Goal: Communication & Community: Answer question/provide support

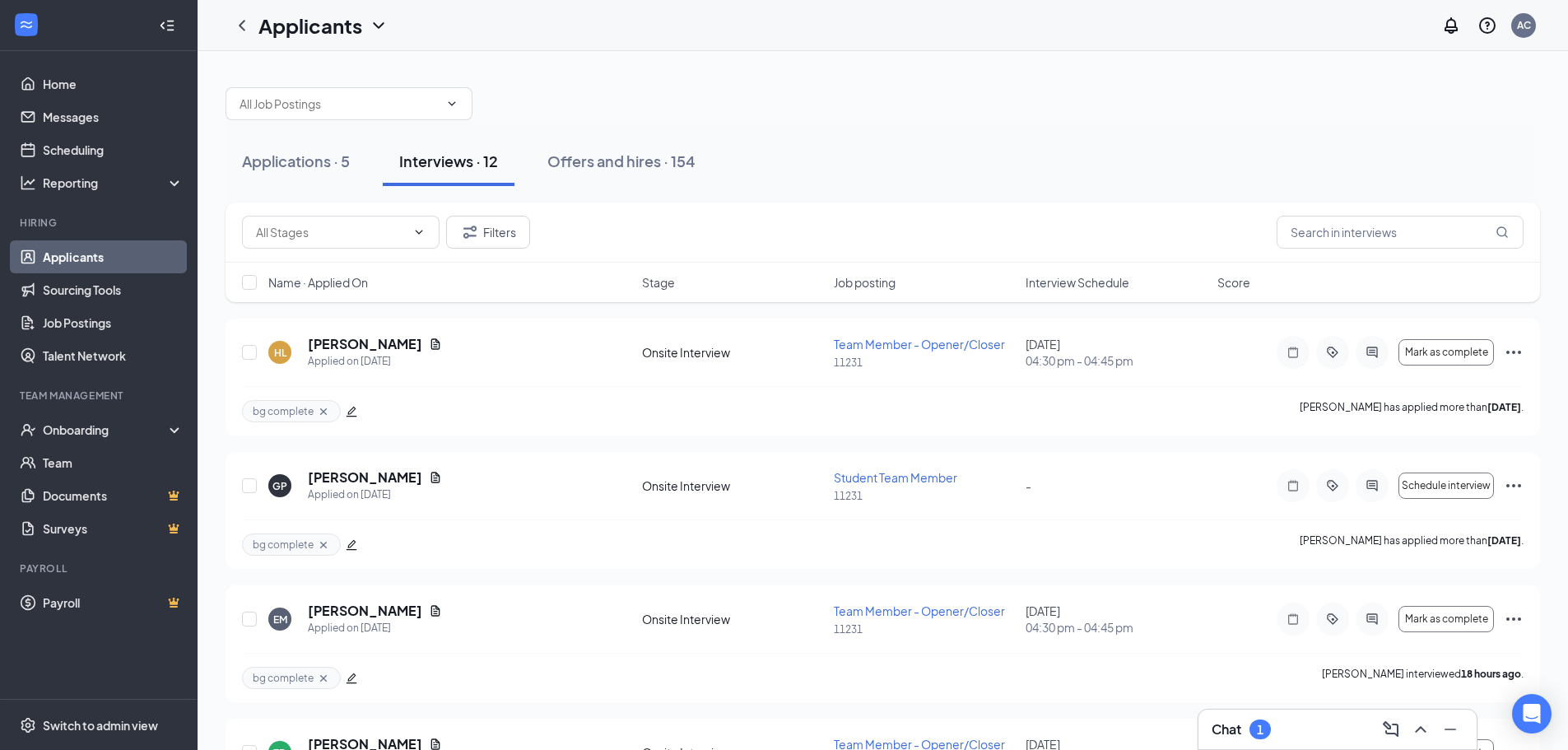
click at [1262, 732] on div "1" at bounding box center [1261, 730] width 7 height 14
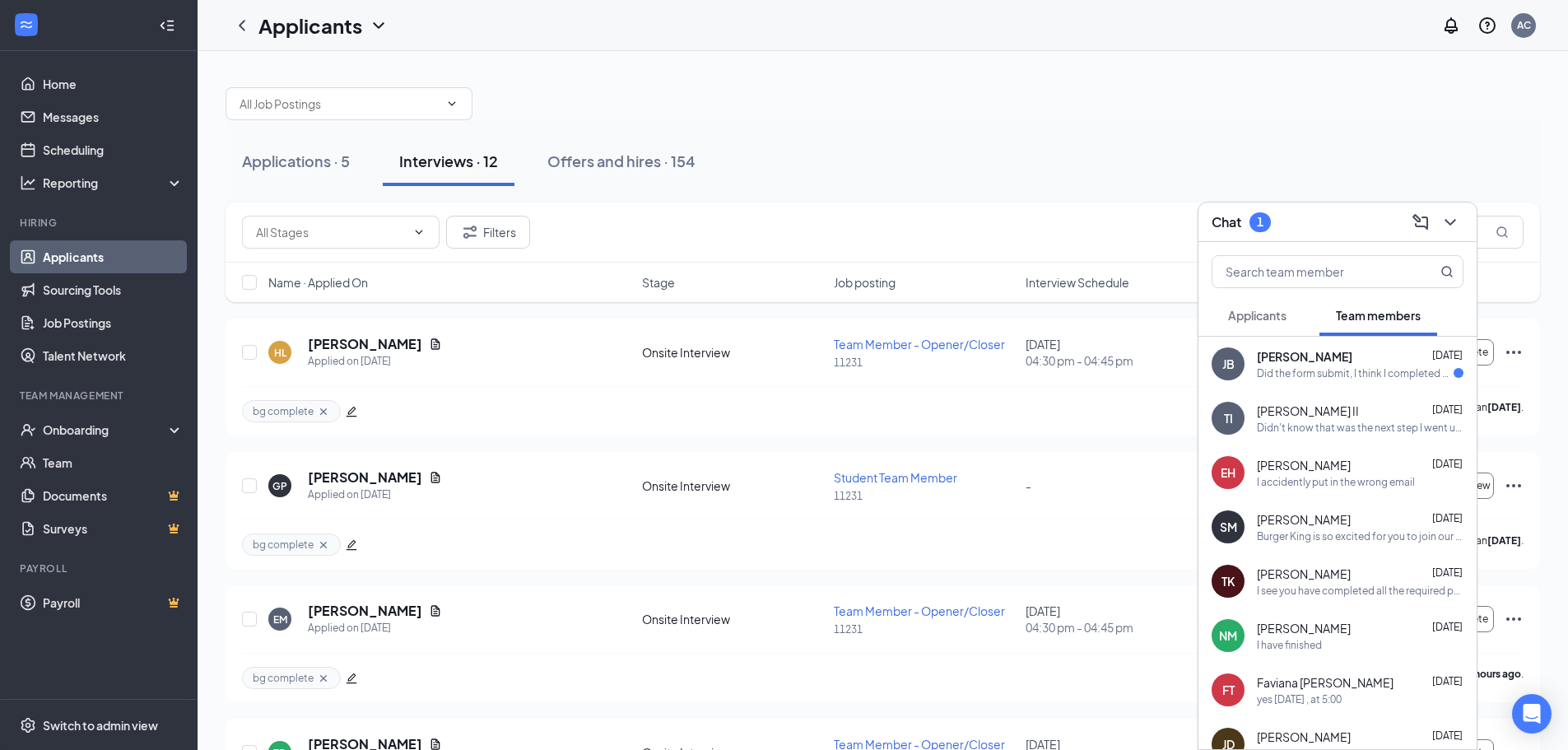
click at [1275, 362] on span "[PERSON_NAME]" at bounding box center [1304, 356] width 95 height 17
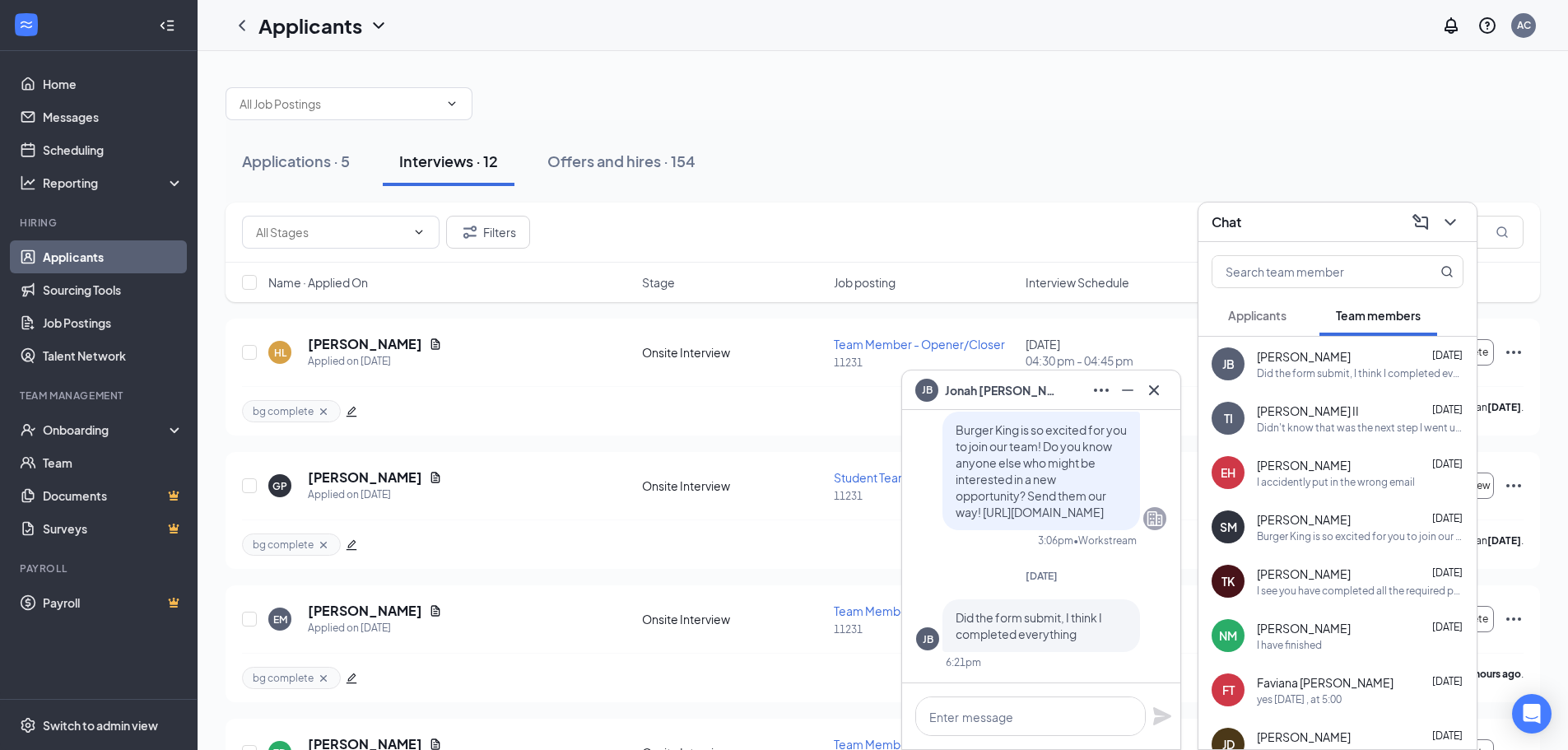
click at [889, 200] on div "Applications · 5 Interviews · 12 Offers and hires · 154" at bounding box center [883, 161] width 1315 height 82
click at [86, 431] on div "Onboarding" at bounding box center [106, 429] width 127 height 17
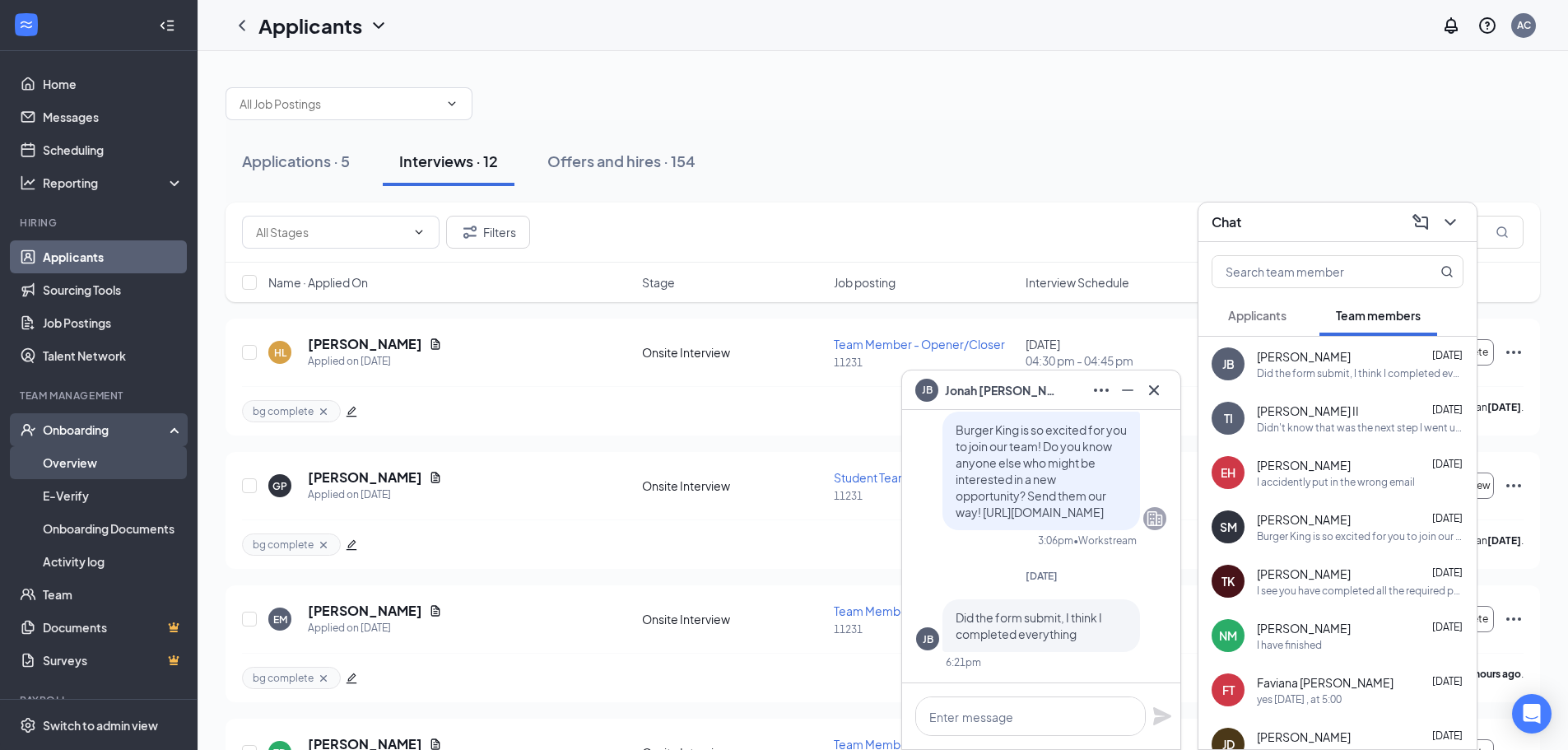
click at [103, 466] on link "Overview" at bounding box center [113, 463] width 141 height 33
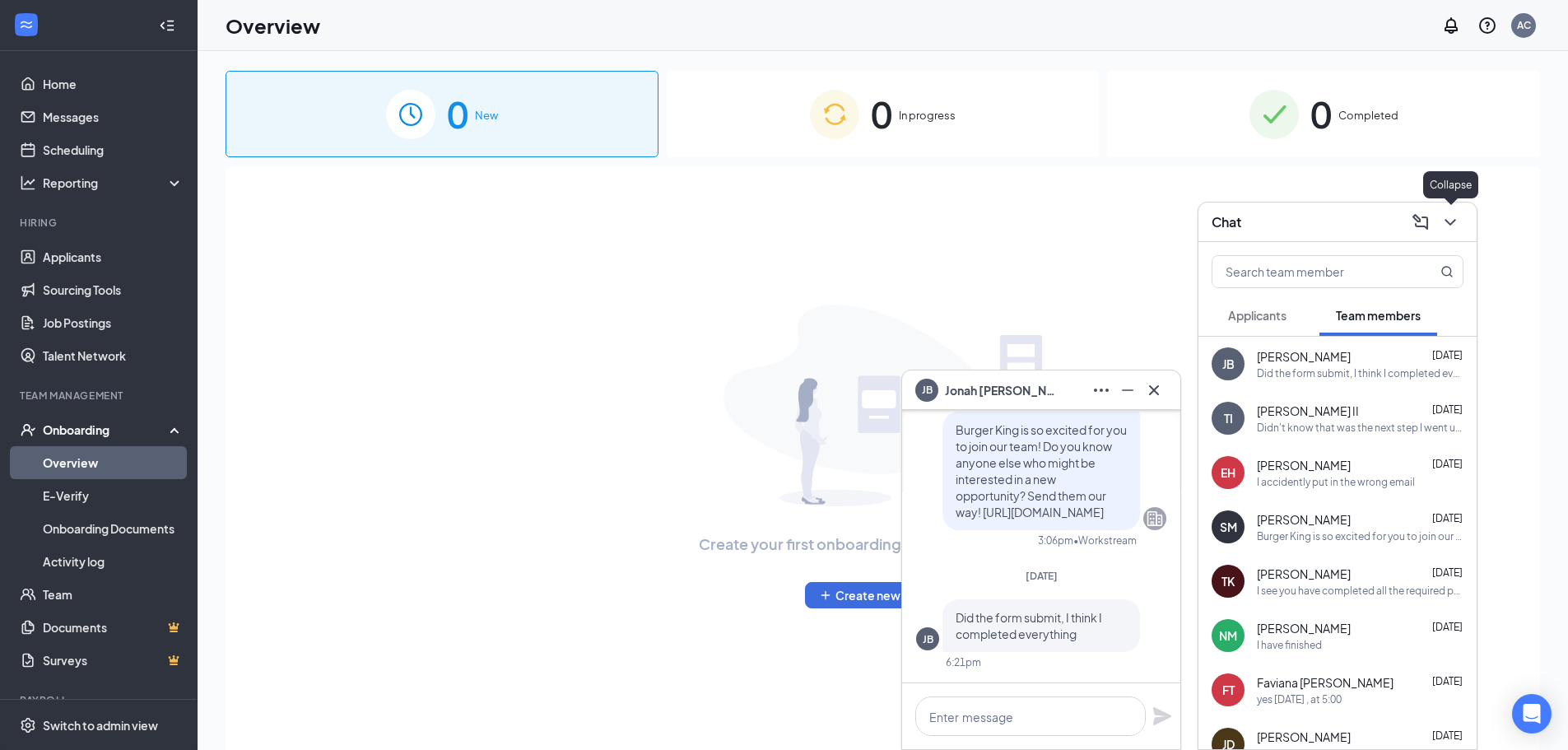
click at [1457, 217] on icon "ChevronDown" at bounding box center [1450, 222] width 20 height 20
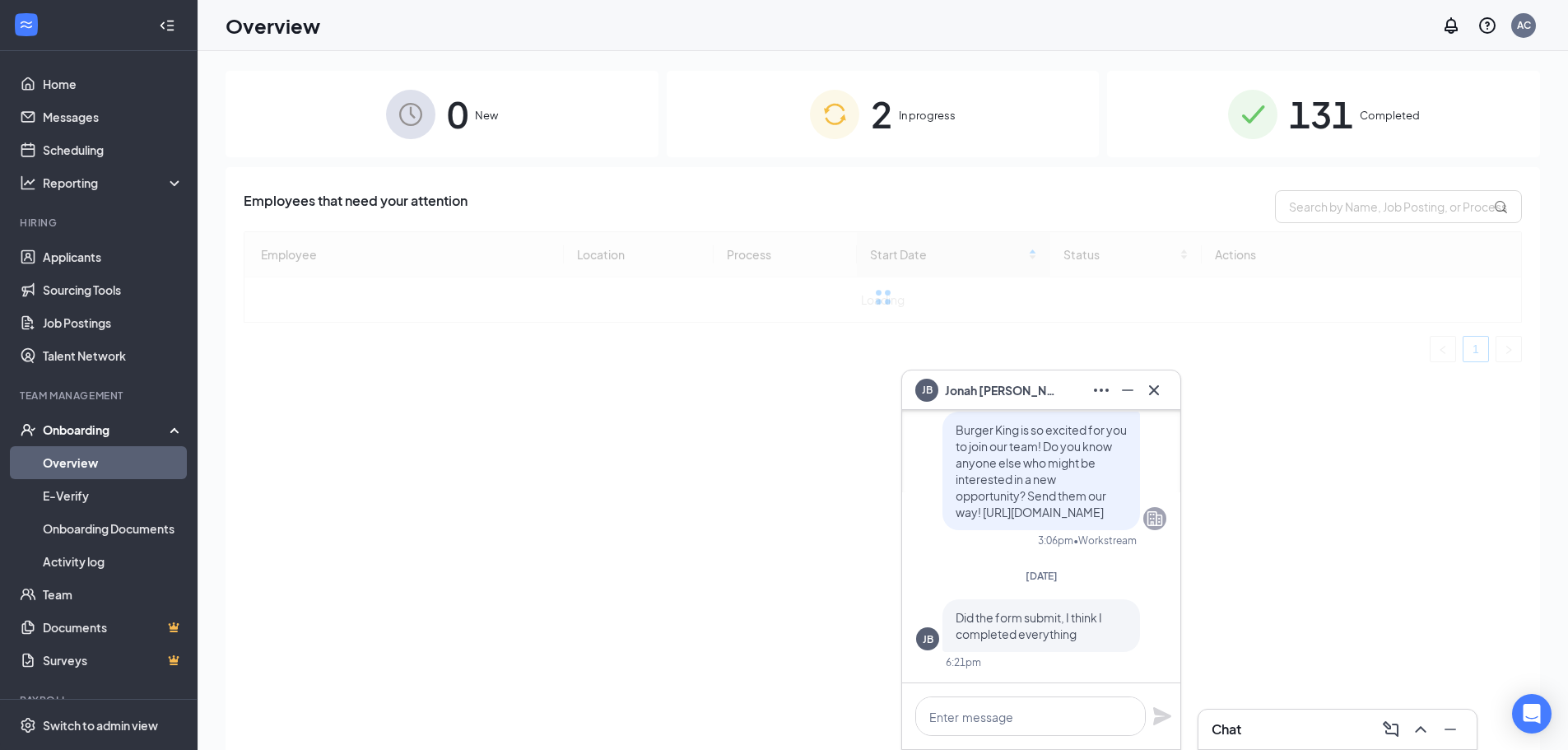
click at [1159, 382] on icon "Cross" at bounding box center [1154, 389] width 20 height 20
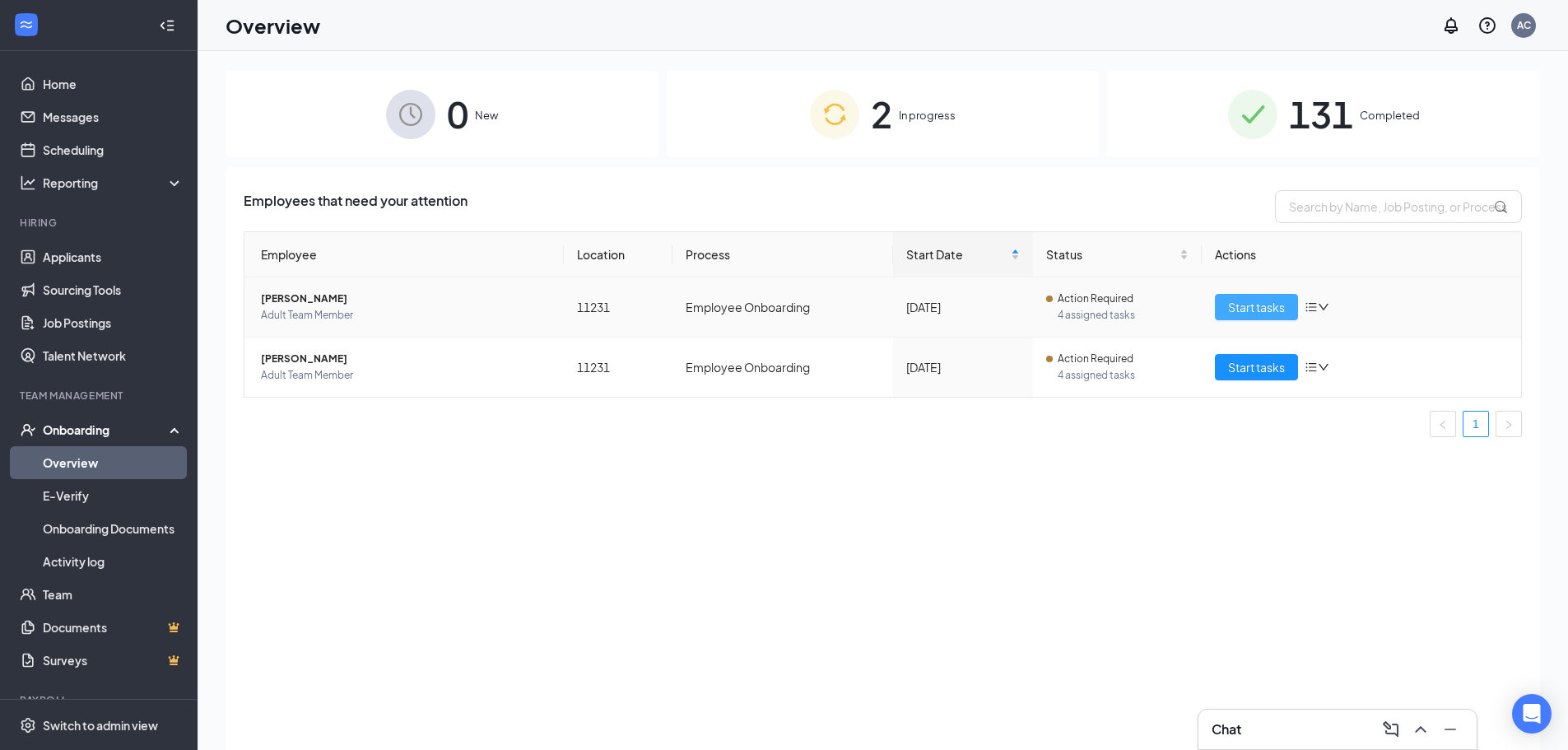
click at [1256, 305] on span "Start tasks" at bounding box center [1256, 306] width 57 height 18
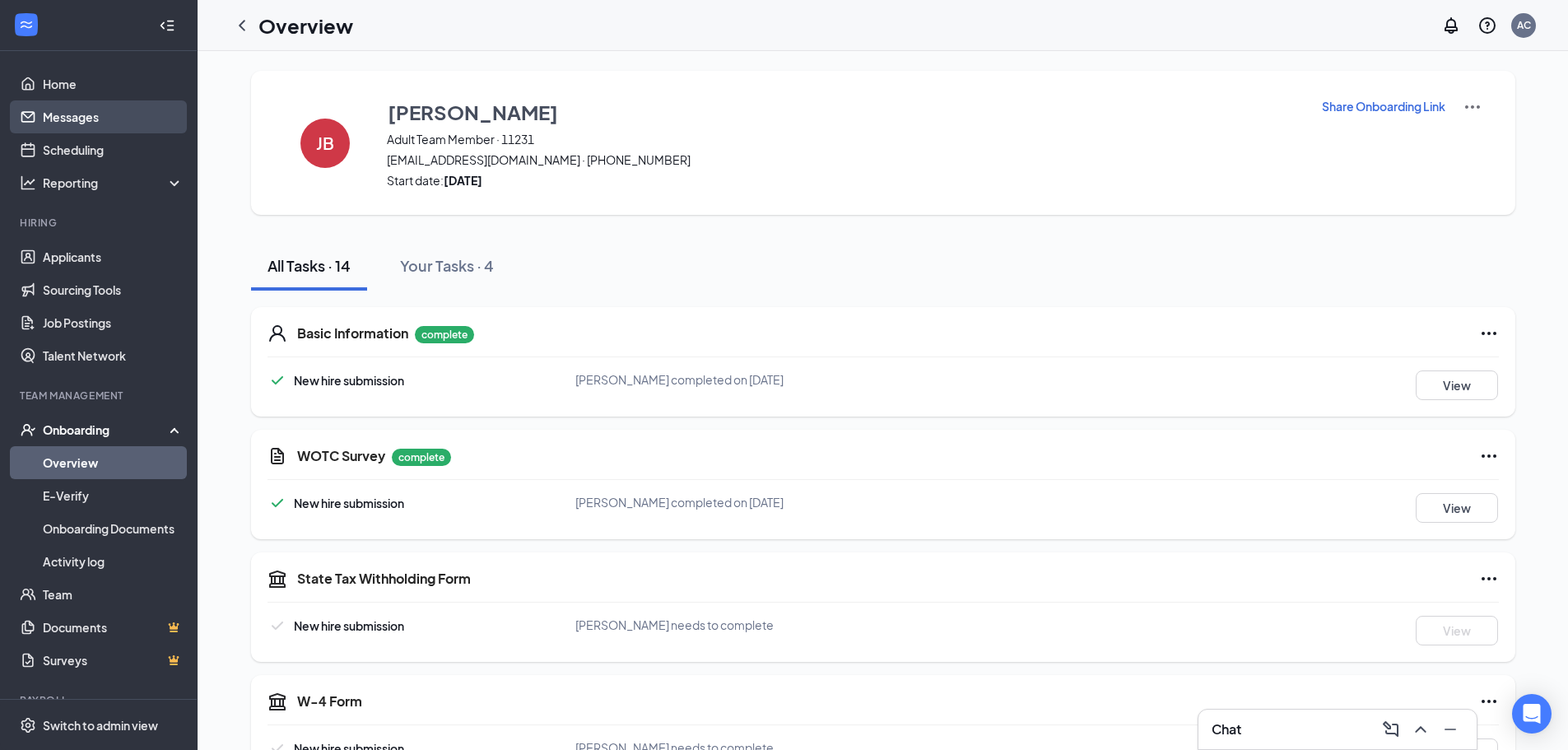
click at [74, 118] on link "Messages" at bounding box center [113, 117] width 141 height 33
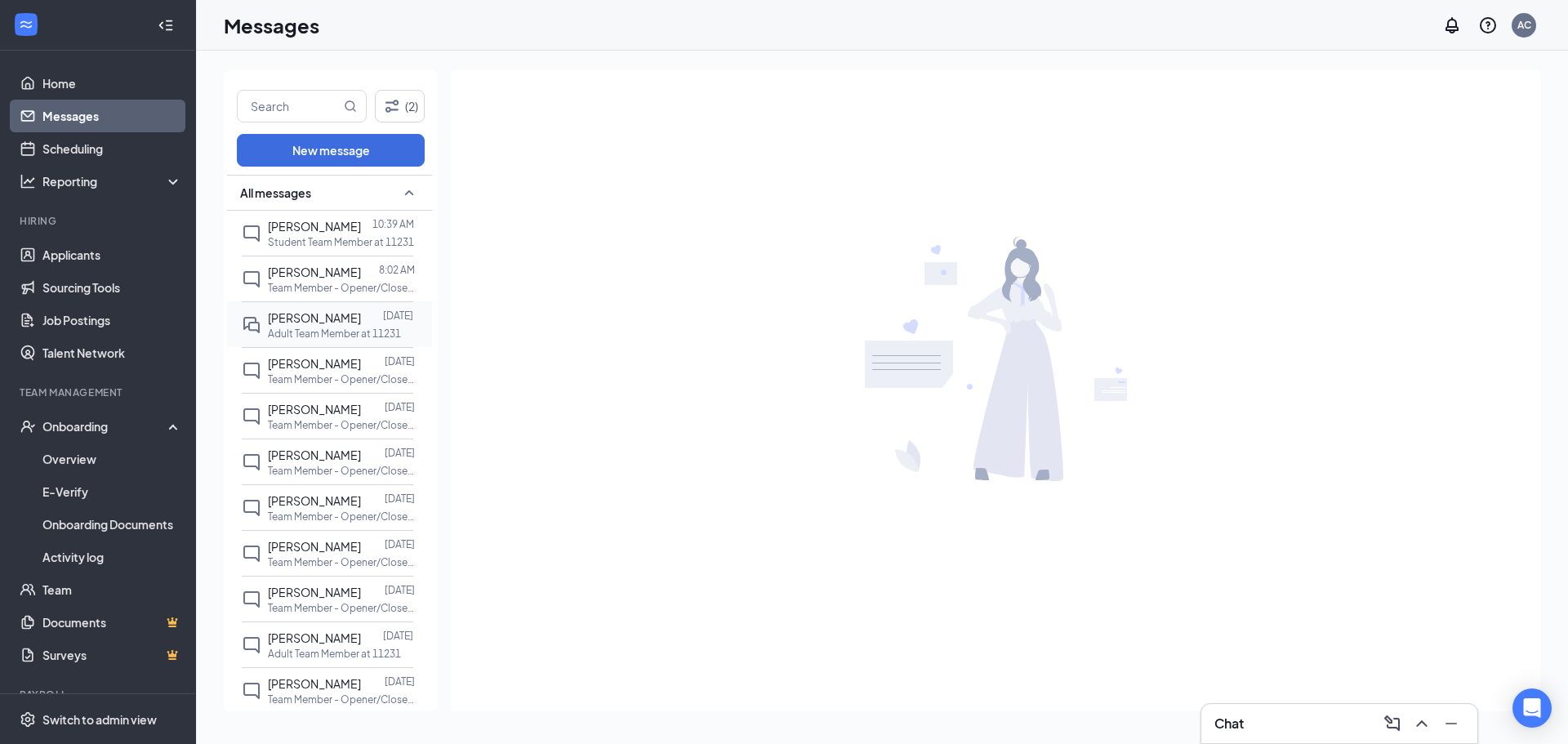
click at [314, 318] on span "[PERSON_NAME]" at bounding box center [314, 317] width 93 height 15
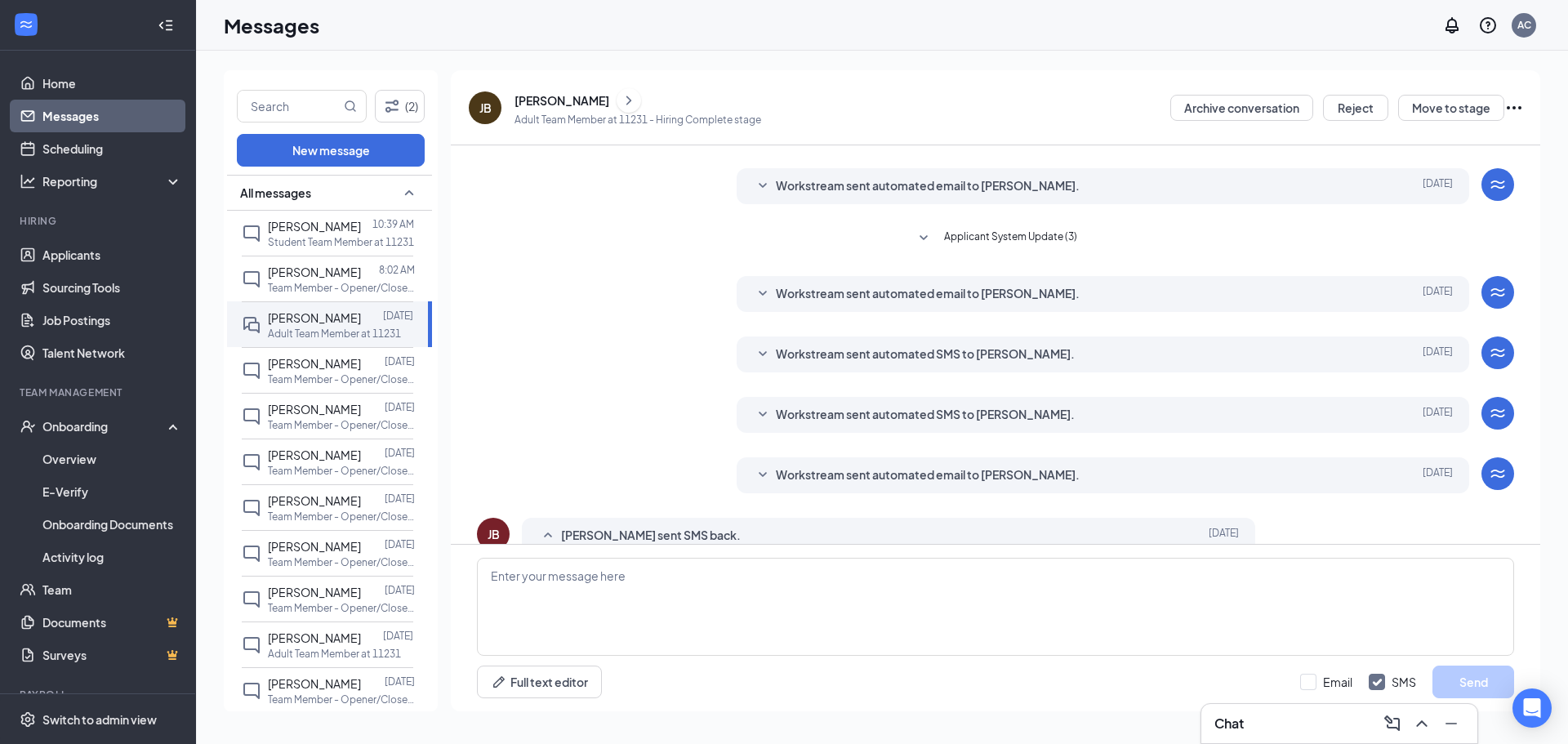
scroll to position [152, 0]
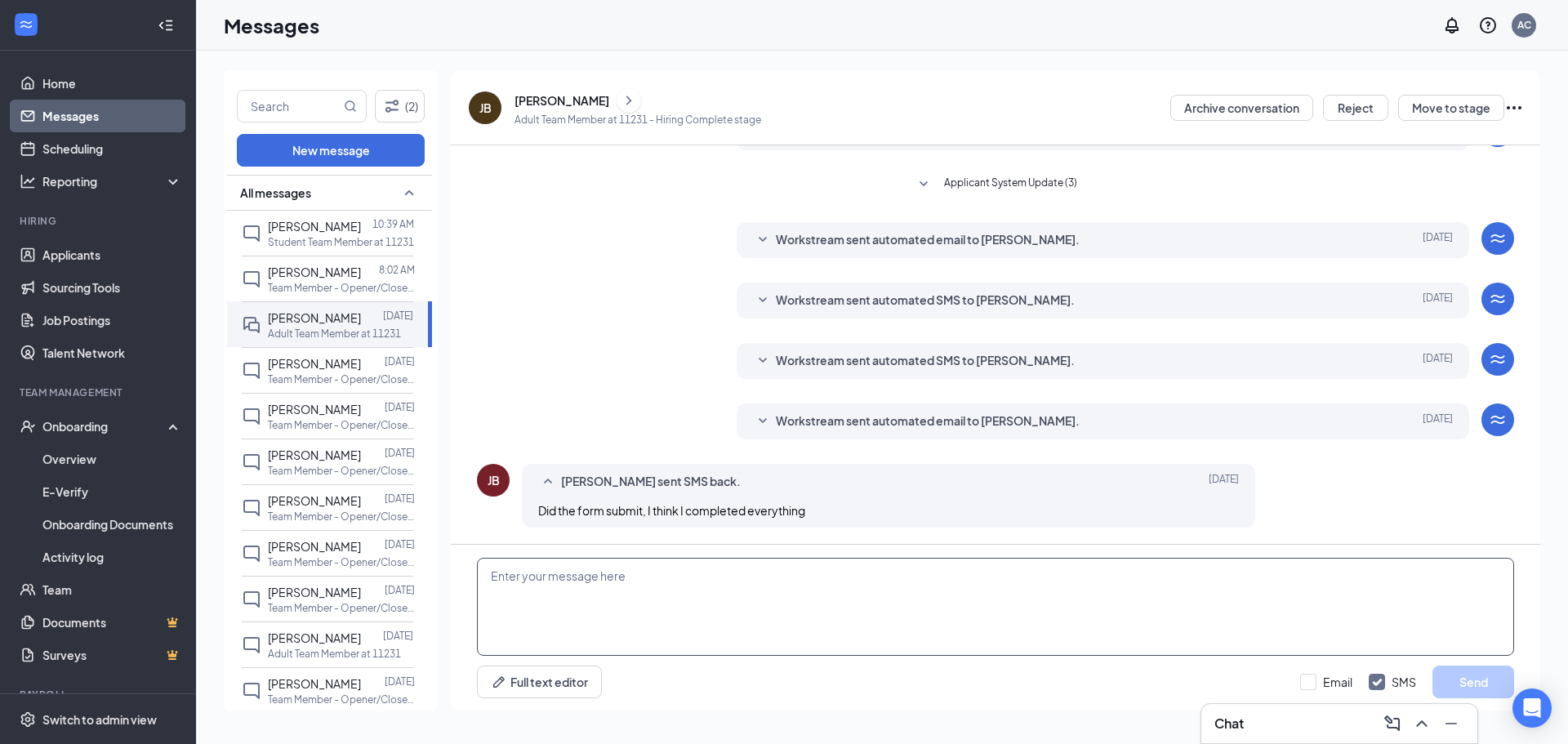
click at [656, 575] on textarea at bounding box center [996, 606] width 1037 height 98
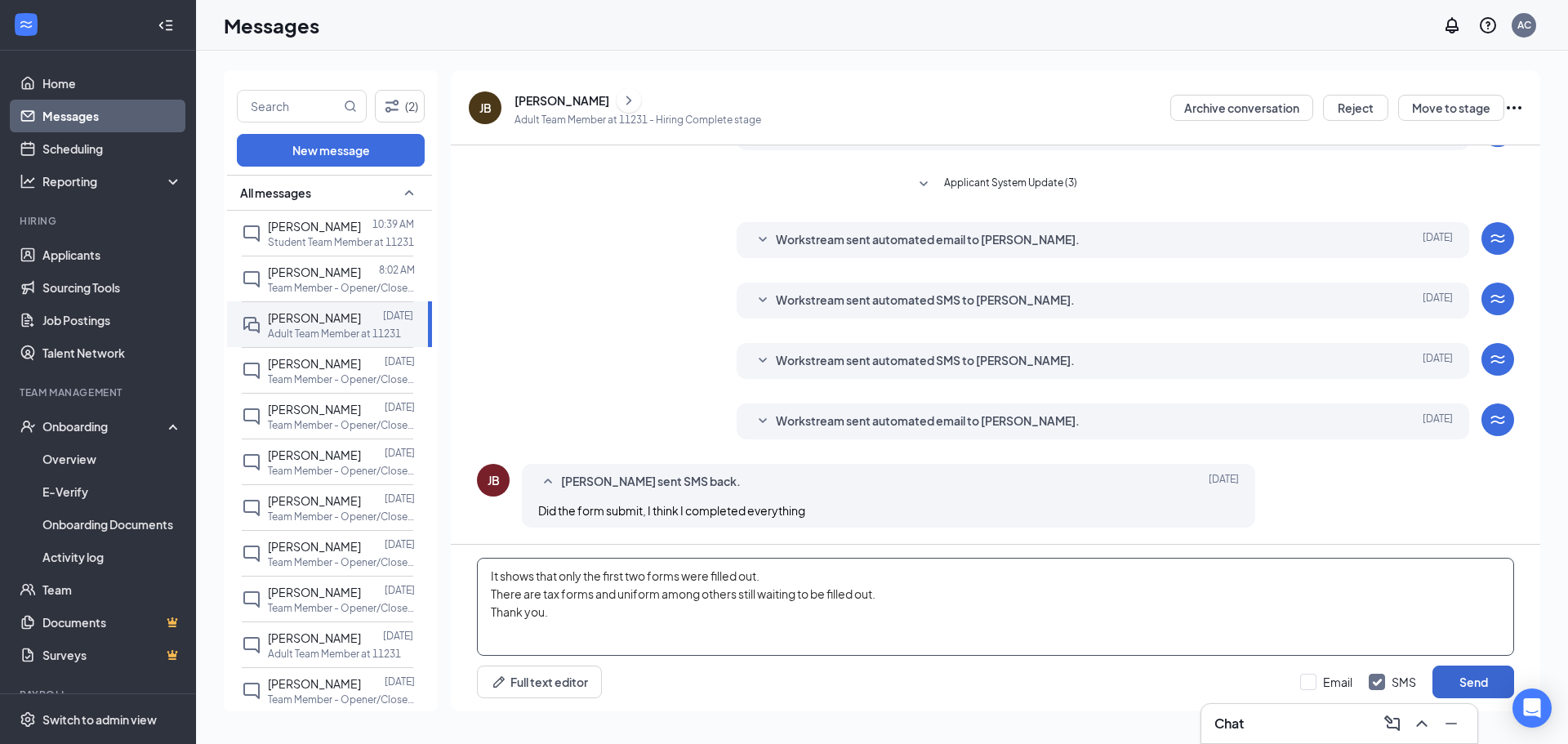
type textarea "It shows that only the first two forms were filled out. There are tax forms and…"
click at [1471, 689] on button "Send" at bounding box center [1473, 681] width 82 height 33
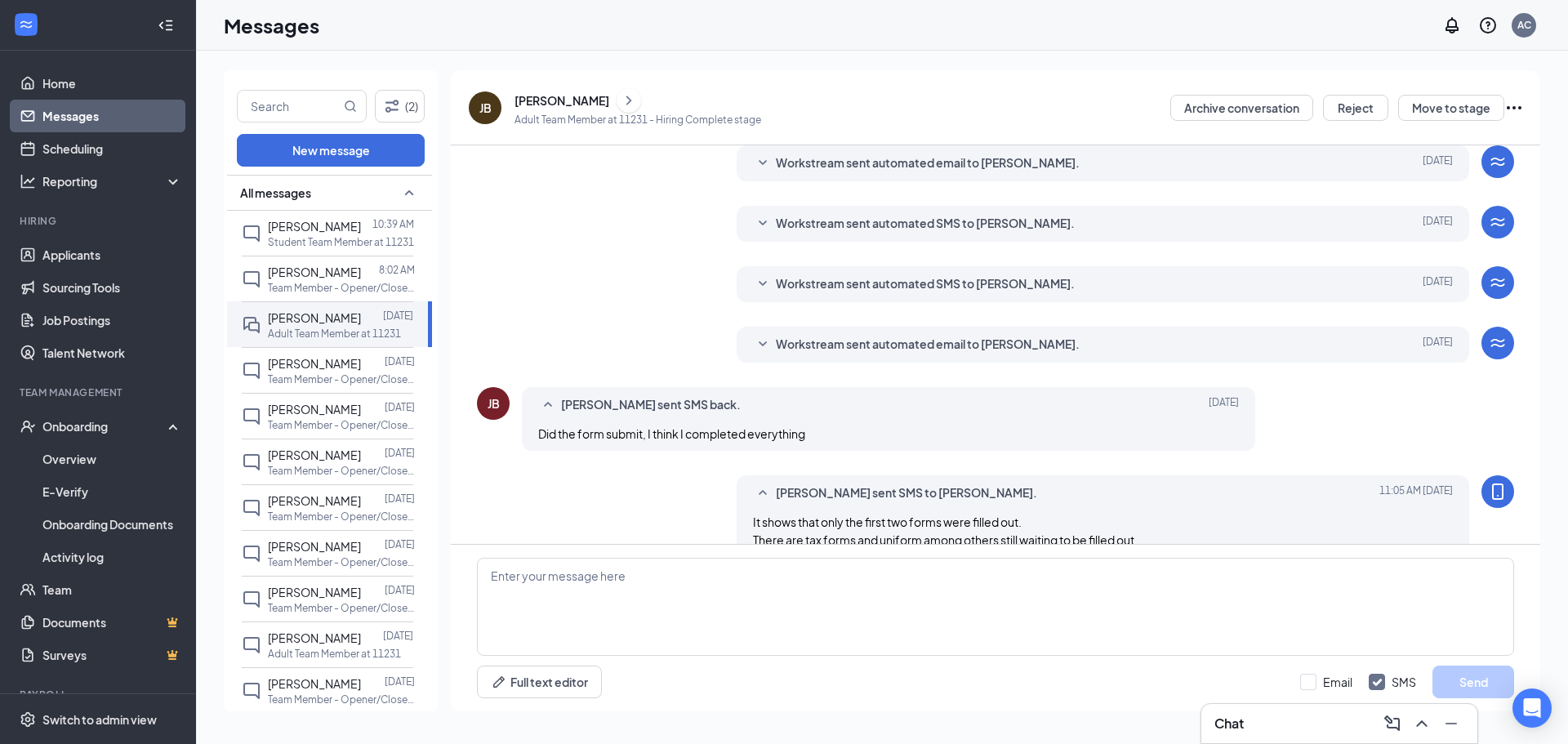
scroll to position [276, 0]
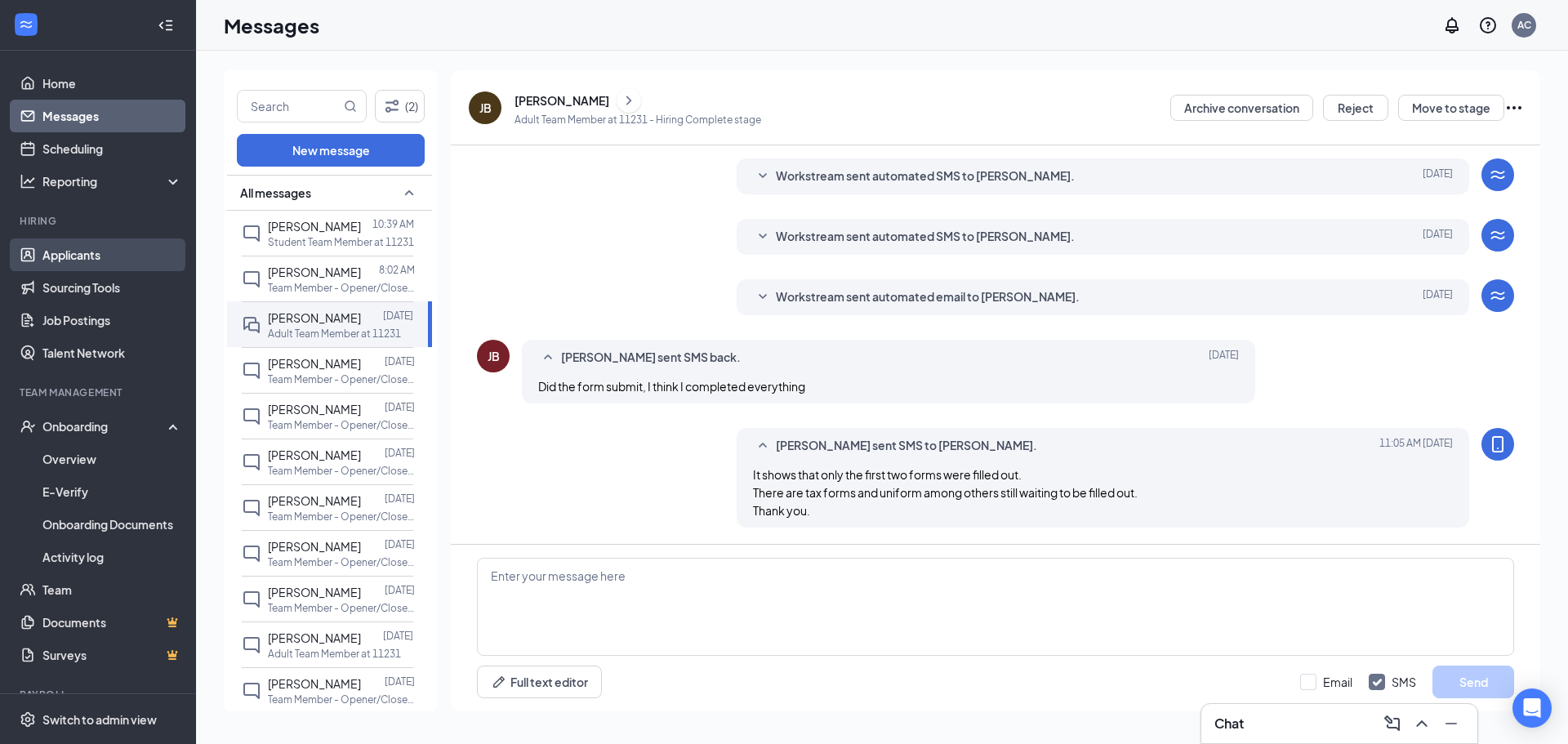
click at [76, 253] on link "Applicants" at bounding box center [112, 255] width 140 height 33
